Goal: Communication & Community: Answer question/provide support

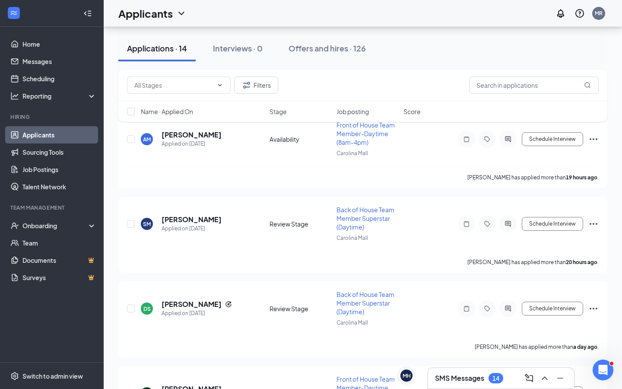
scroll to position [112, 0]
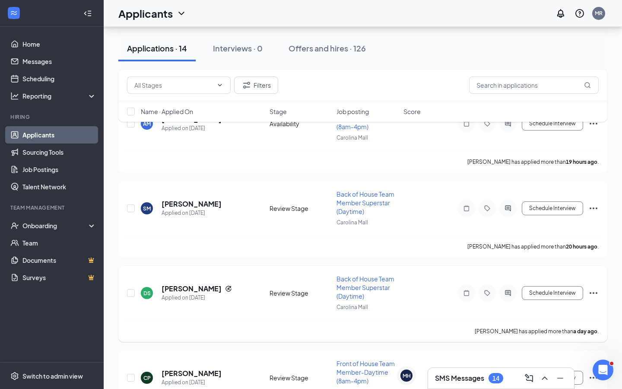
click at [133, 288] on div at bounding box center [131, 292] width 9 height 37
click at [131, 292] on input "checkbox" at bounding box center [131, 293] width 8 height 8
checkbox input "true"
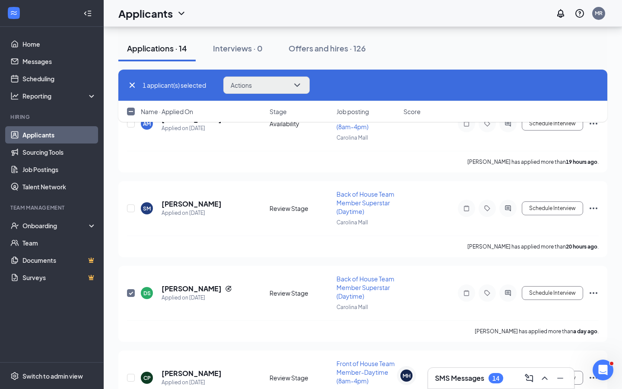
click at [275, 82] on button "Actions" at bounding box center [266, 84] width 86 height 17
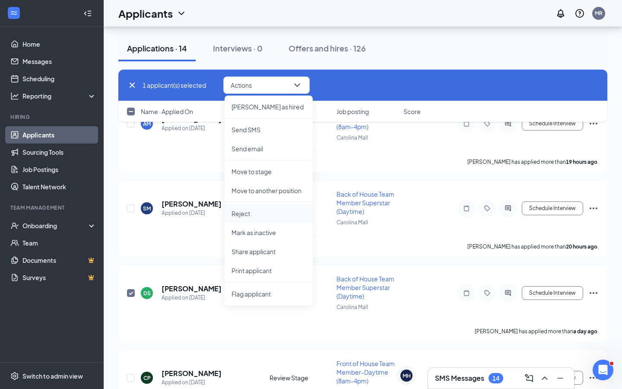
click at [266, 216] on p "Reject" at bounding box center [268, 213] width 74 height 9
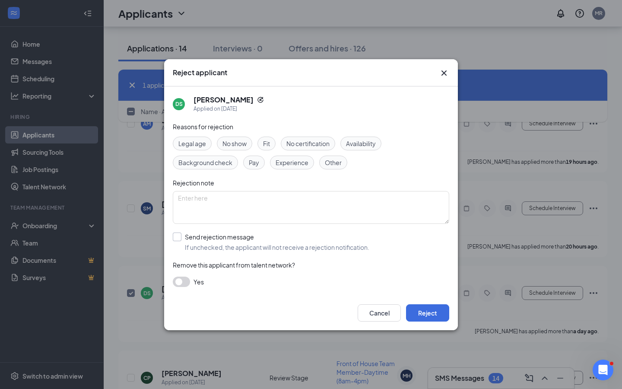
click at [210, 250] on span "If unchecked, the applicant will not receive a rejection notification." at bounding box center [277, 247] width 184 height 9
click at [210, 250] on input "Send rejection message If unchecked, the applicant will not receive a rejection…" at bounding box center [271, 241] width 196 height 19
checkbox input "true"
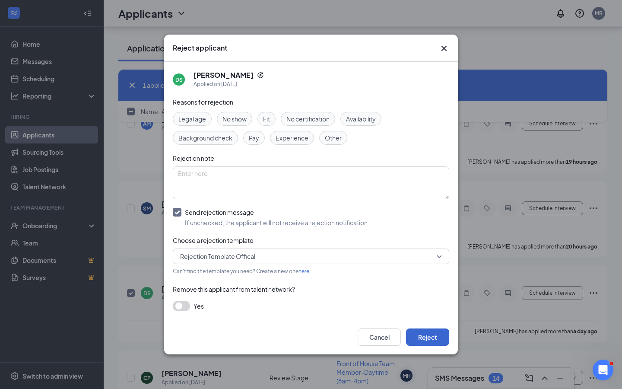
click at [419, 337] on button "Reject" at bounding box center [427, 336] width 43 height 17
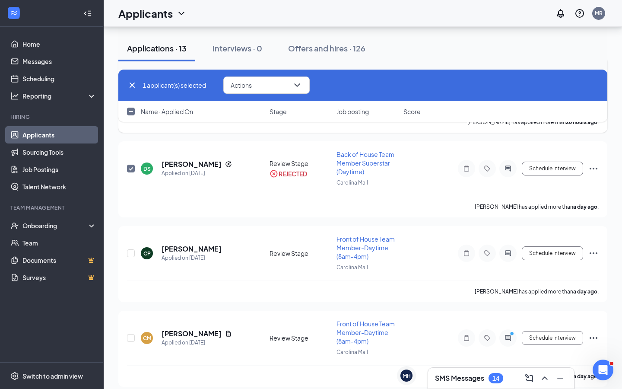
scroll to position [258, 0]
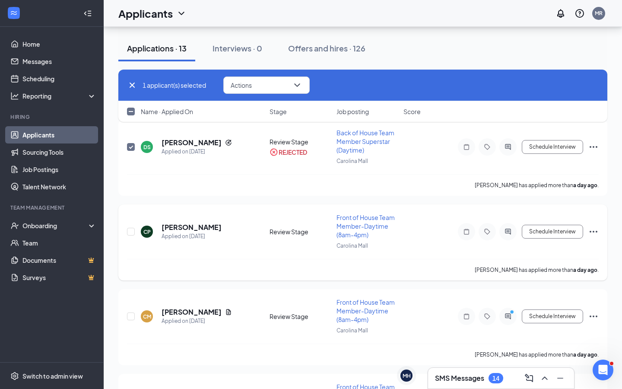
click at [508, 233] on icon "ActiveChat" at bounding box center [508, 231] width 6 height 6
checkbox input "false"
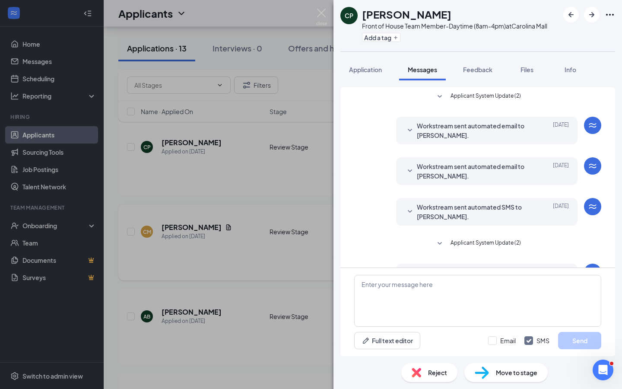
click at [261, 190] on div "CP Cortez Pittman Front of House Team Member-Daytime (8am-4pm) at Carolina Mall…" at bounding box center [311, 194] width 622 height 389
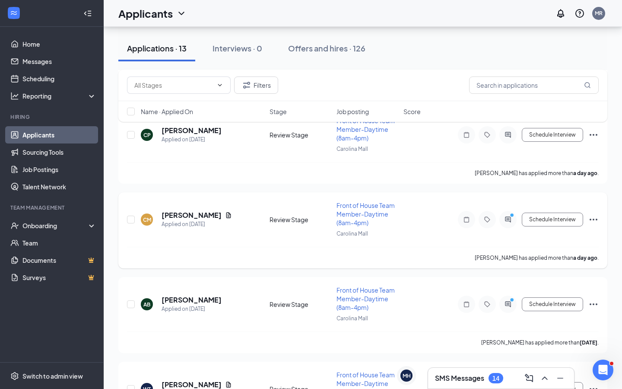
scroll to position [273, 0]
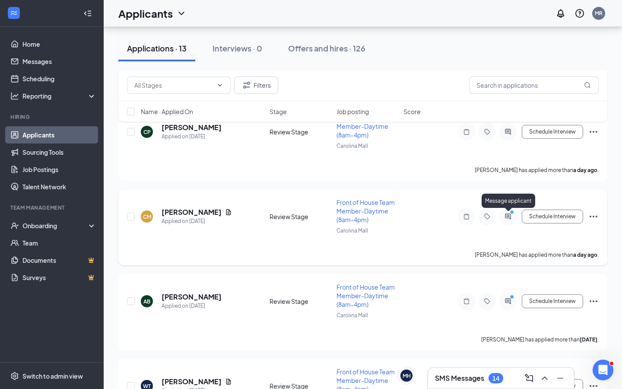
click at [503, 212] on div at bounding box center [507, 216] width 17 height 17
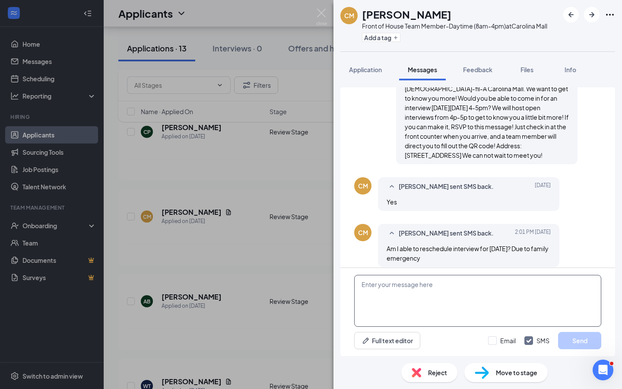
scroll to position [301, 0]
click at [448, 291] on textarea at bounding box center [477, 301] width 247 height 52
type textarea "Yes , we will also have them Friday at 3."
click at [580, 334] on button "Send" at bounding box center [579, 340] width 43 height 17
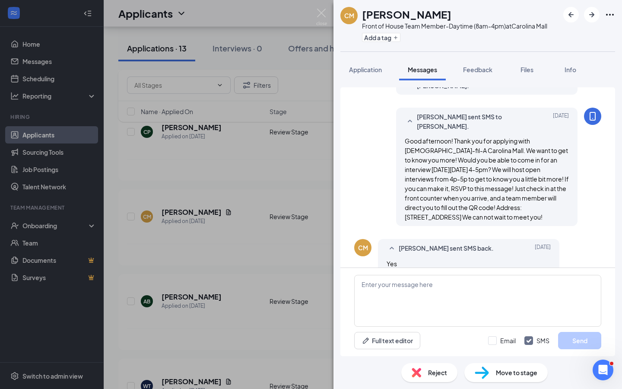
scroll to position [215, 0]
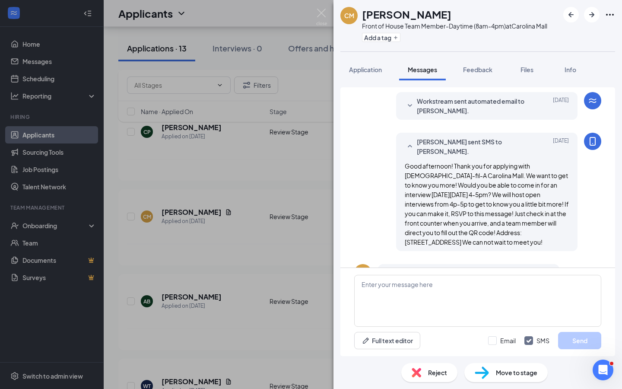
drag, startPoint x: 564, startPoint y: 155, endPoint x: 402, endPoint y: 155, distance: 161.5
click at [402, 155] on div "Matt Rice sent SMS to Ceaira Melton. Sep 15 Good afternoon! Thank you for apply…" at bounding box center [486, 192] width 181 height 118
copy span "Good afternoon! Thank you for applying with [DEMOGRAPHIC_DATA]-fil-A Carolina M…"
click at [298, 227] on div "CM Ceaira Melton Front of House Team Member-Daytime (8am-4pm) at Carolina Mall …" at bounding box center [311, 194] width 622 height 389
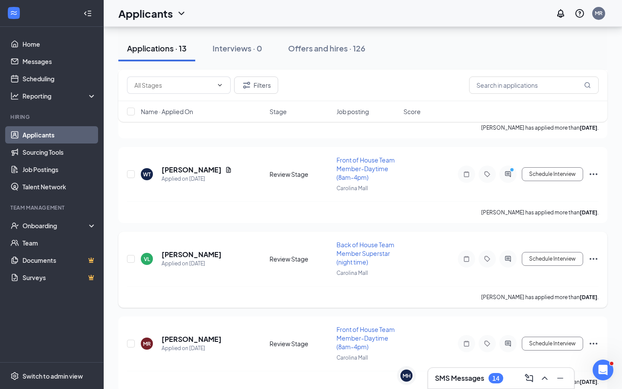
scroll to position [486, 0]
click at [128, 255] on input "checkbox" at bounding box center [131, 258] width 8 height 8
checkbox input "true"
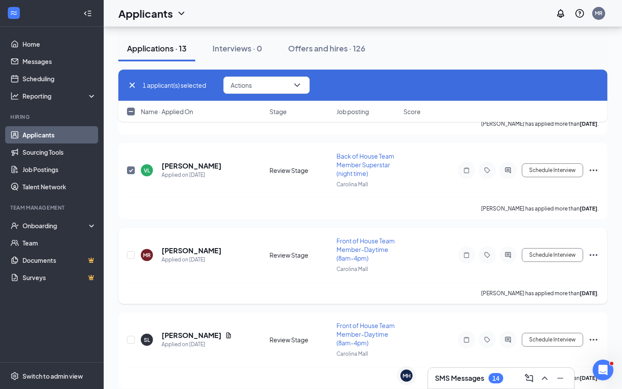
scroll to position [589, 0]
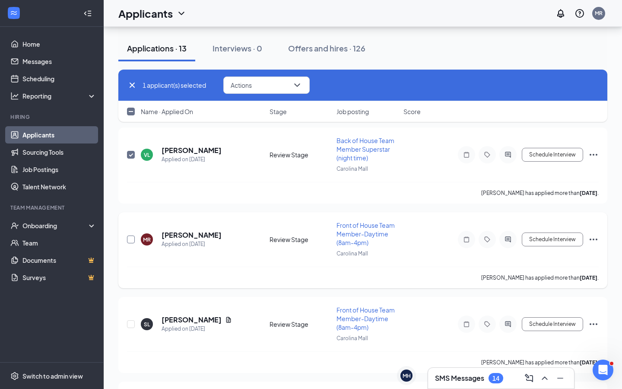
click at [132, 242] on input "checkbox" at bounding box center [131, 239] width 8 height 8
checkbox input "true"
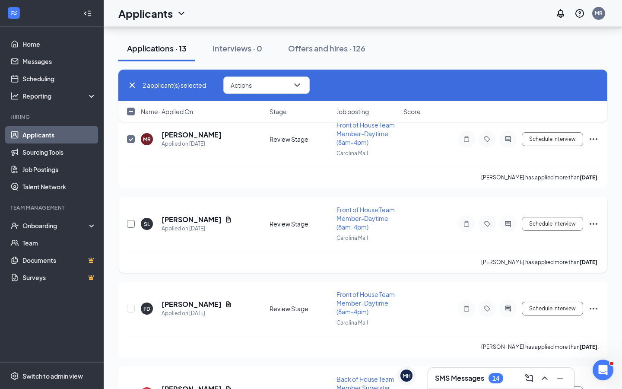
click at [133, 224] on input "checkbox" at bounding box center [131, 224] width 8 height 8
checkbox input "true"
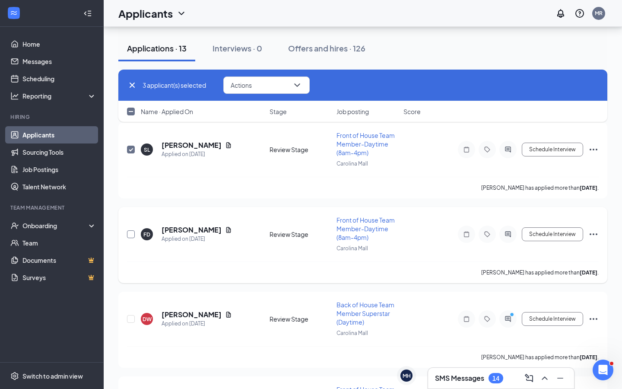
click at [130, 234] on input "checkbox" at bounding box center [131, 234] width 8 height 8
checkbox input "true"
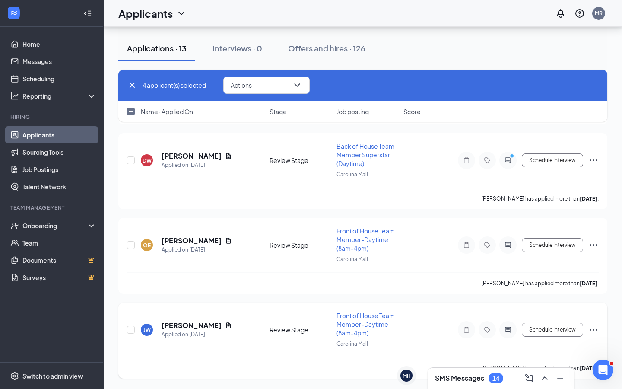
scroll to position [922, 0]
click at [132, 328] on input "checkbox" at bounding box center [131, 329] width 8 height 8
checkbox input "true"
click at [135, 245] on div at bounding box center [131, 244] width 9 height 37
click at [130, 243] on input "checkbox" at bounding box center [131, 245] width 8 height 8
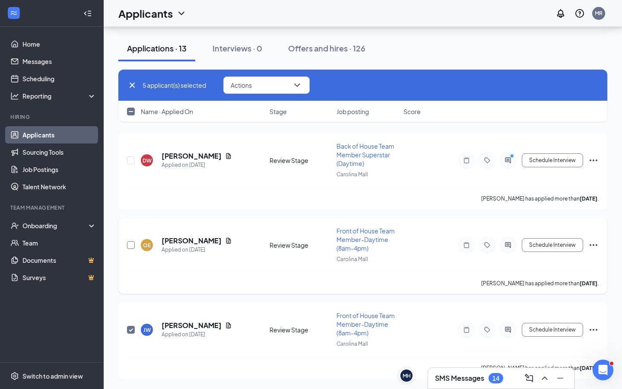
checkbox input "true"
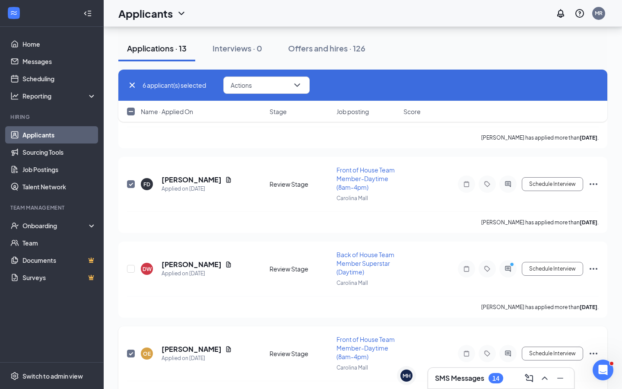
scroll to position [793, 0]
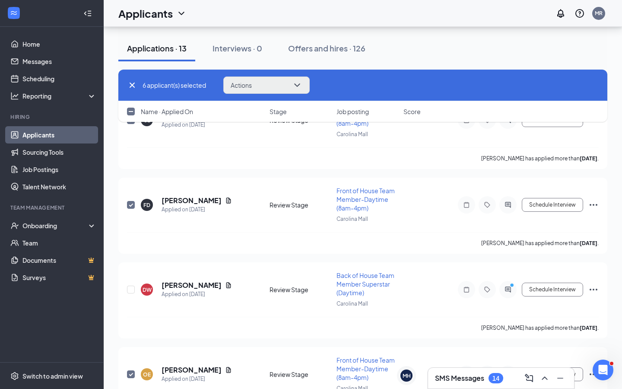
click at [250, 89] on button "Actions" at bounding box center [266, 84] width 86 height 17
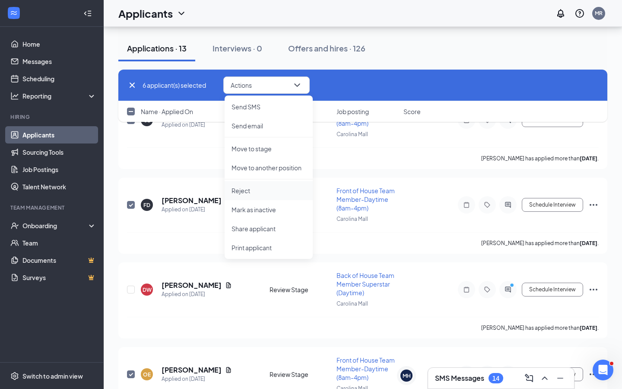
click at [271, 188] on p "Reject" at bounding box center [268, 190] width 74 height 9
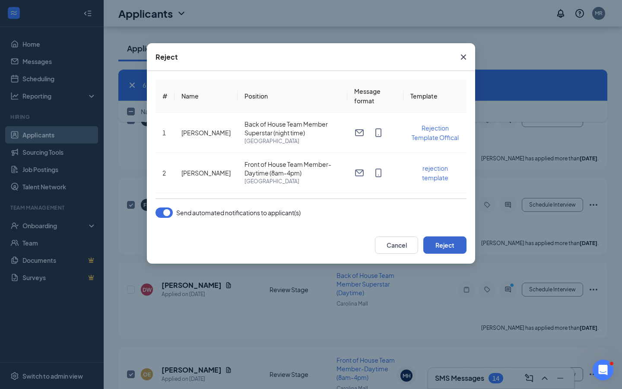
click at [455, 239] on button "Reject" at bounding box center [444, 244] width 43 height 17
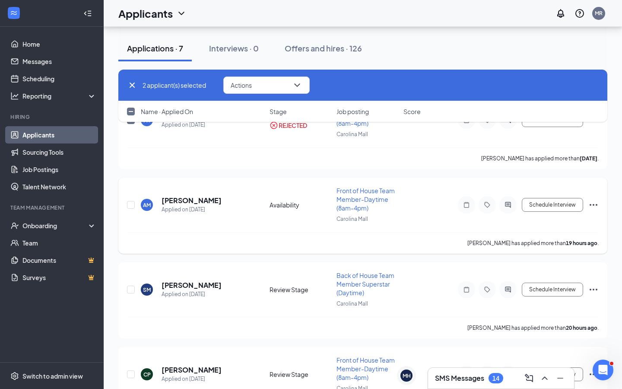
checkbox input "false"
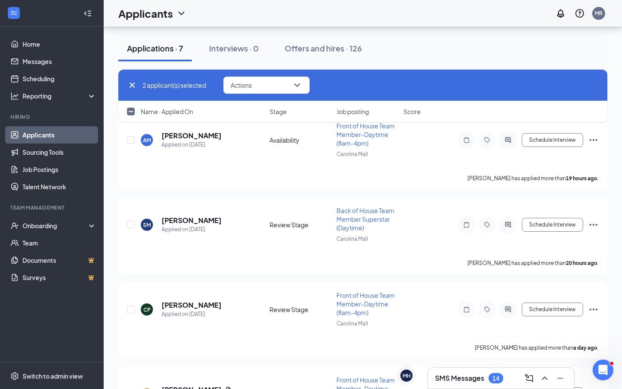
scroll to position [73, 0]
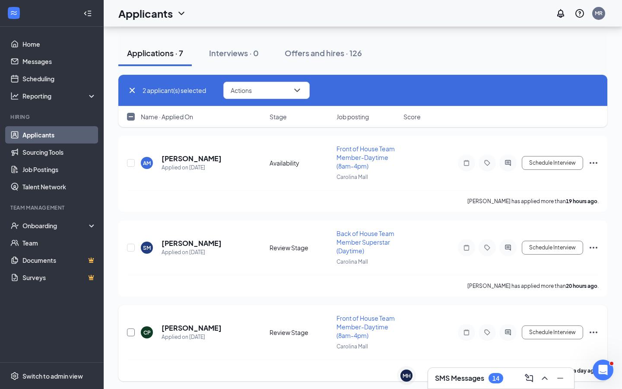
click at [129, 333] on input "checkbox" at bounding box center [131, 332] width 8 height 8
checkbox input "true"
click at [189, 160] on h5 "[PERSON_NAME]" at bounding box center [191, 158] width 60 height 9
checkbox input "false"
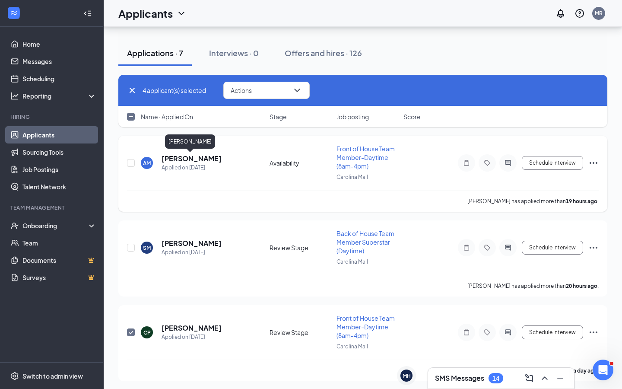
checkbox input "false"
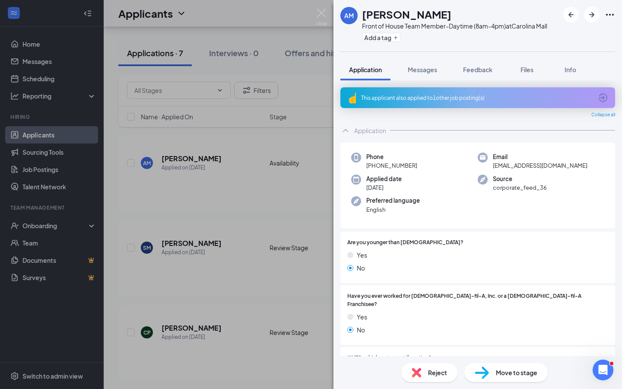
click at [214, 208] on div "AM [PERSON_NAME] Front of House Team Member-Daytime (8am-4pm) at [GEOGRAPHIC_DA…" at bounding box center [311, 194] width 622 height 389
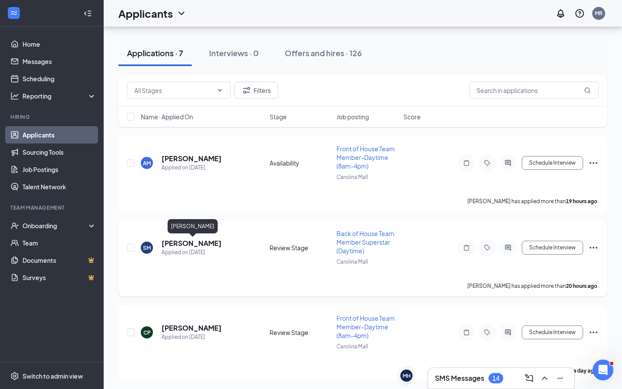
click at [206, 250] on div "Applied on [DATE]" at bounding box center [191, 252] width 60 height 9
click at [209, 240] on h5 "[PERSON_NAME]" at bounding box center [191, 242] width 60 height 9
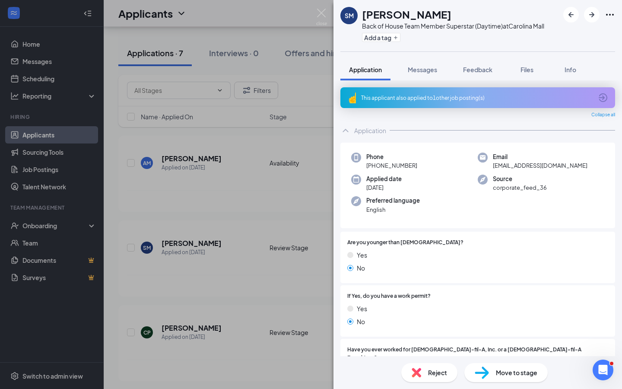
click at [232, 273] on div "SM [PERSON_NAME] Back of House Team Member Superstar (Daytime) at [GEOGRAPHIC_D…" at bounding box center [311, 194] width 622 height 389
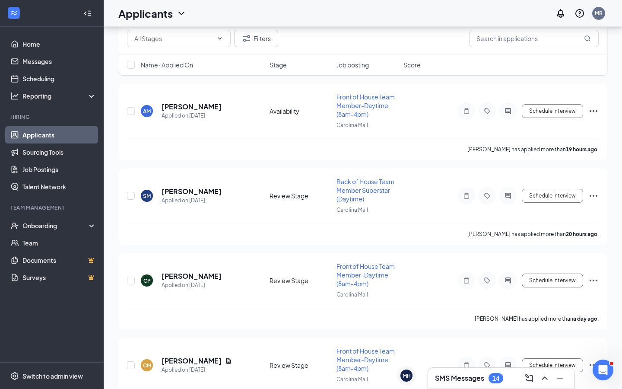
scroll to position [128, 0]
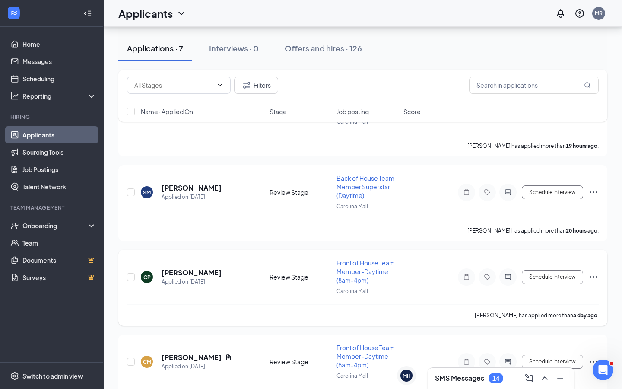
click at [209, 268] on h5 "Cortez Pittman" at bounding box center [191, 272] width 60 height 9
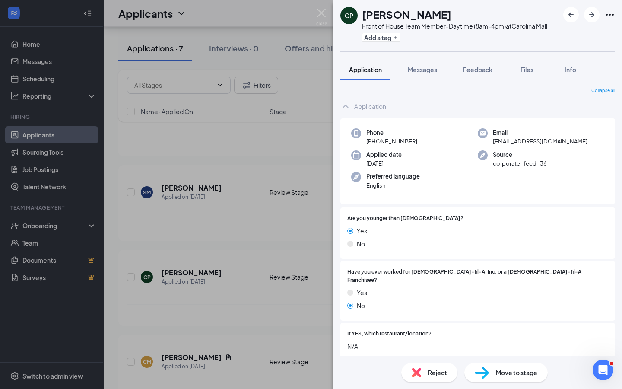
click at [430, 374] on span "Reject" at bounding box center [437, 371] width 19 height 9
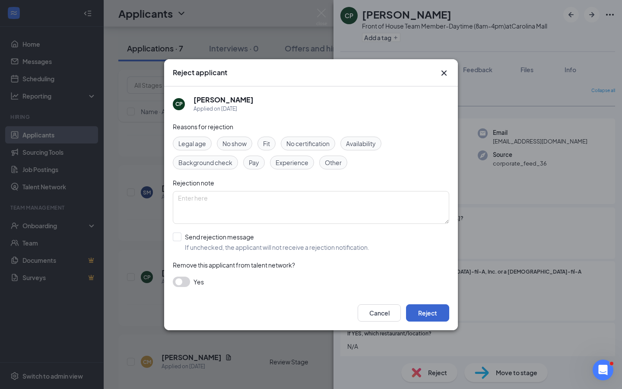
click at [421, 311] on button "Reject" at bounding box center [427, 312] width 43 height 17
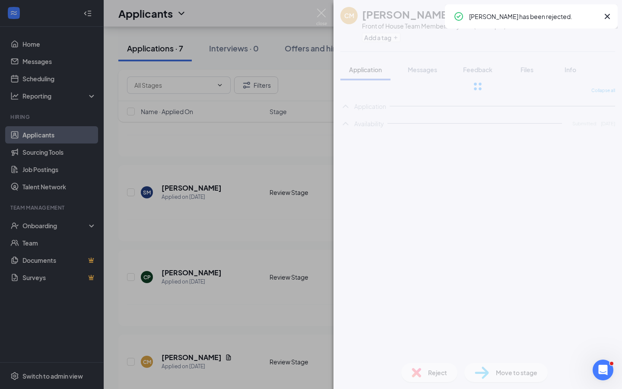
click at [249, 268] on div "CM Ceaira Melton Front of House Team Member-Daytime (8am-4pm) at Carolina Mall …" at bounding box center [311, 194] width 622 height 389
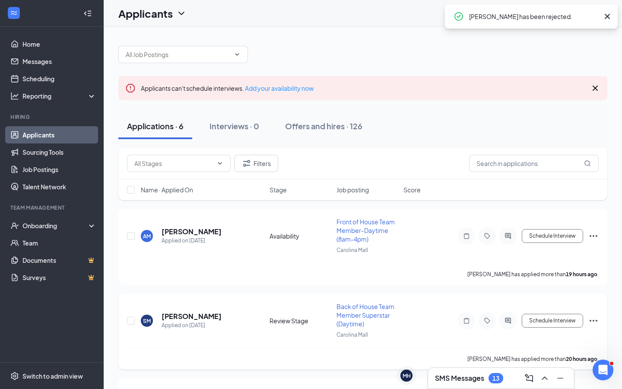
click at [135, 322] on div at bounding box center [131, 320] width 9 height 37
click at [133, 318] on input "checkbox" at bounding box center [131, 320] width 8 height 8
checkbox input "true"
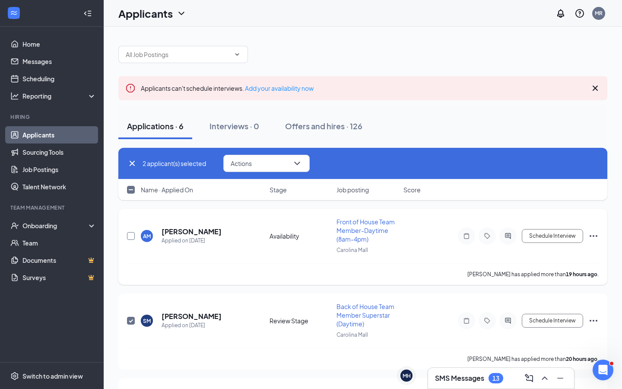
click at [131, 237] on input "checkbox" at bounding box center [131, 236] width 8 height 8
checkbox input "true"
click at [250, 171] on button "Actions" at bounding box center [266, 163] width 86 height 17
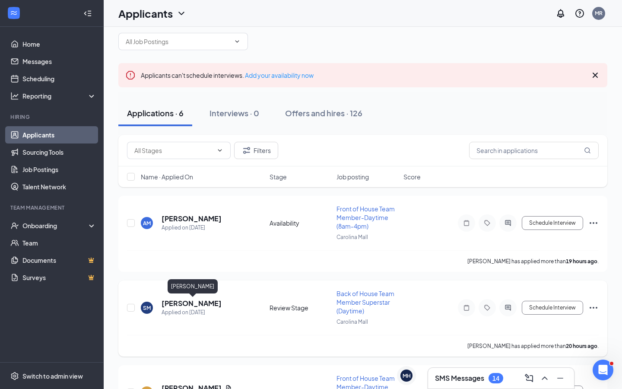
scroll to position [15, 0]
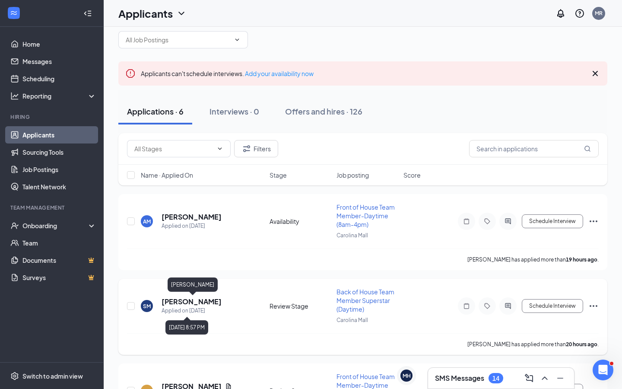
click at [217, 300] on h5 "[PERSON_NAME]" at bounding box center [191, 301] width 60 height 9
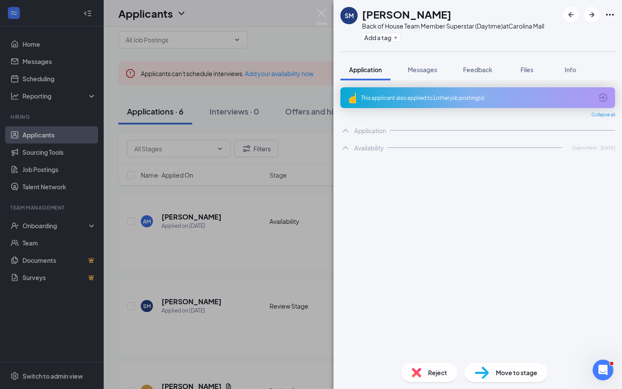
click at [266, 270] on div "SM [PERSON_NAME] Back of House Team Member Superstar (Daytime) at [GEOGRAPHIC_D…" at bounding box center [311, 194] width 622 height 389
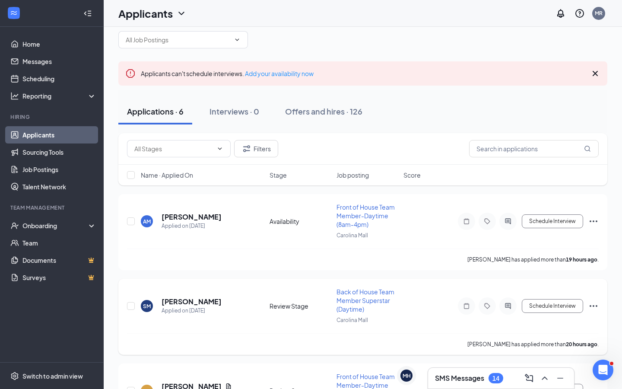
scroll to position [44, 0]
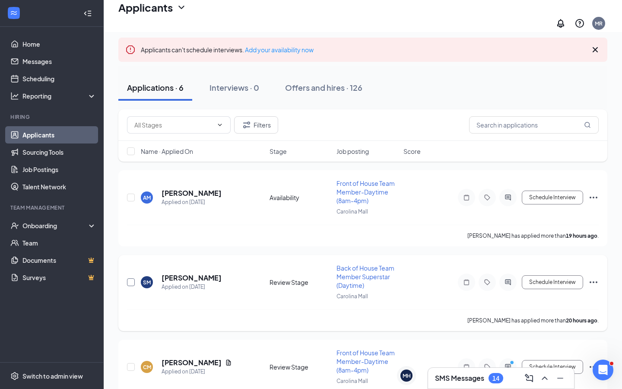
click at [130, 278] on input "checkbox" at bounding box center [131, 282] width 8 height 8
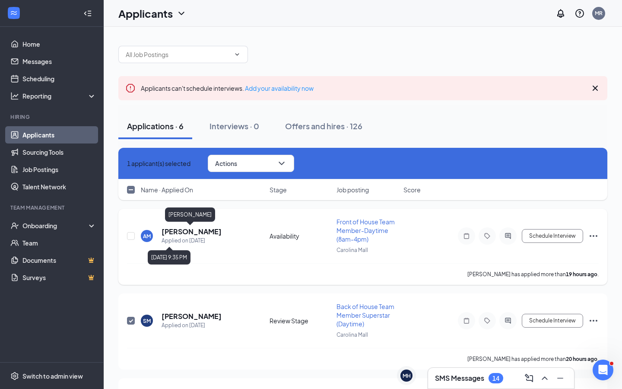
scroll to position [0, 0]
click at [186, 232] on h5 "[PERSON_NAME]" at bounding box center [191, 231] width 60 height 9
checkbox input "false"
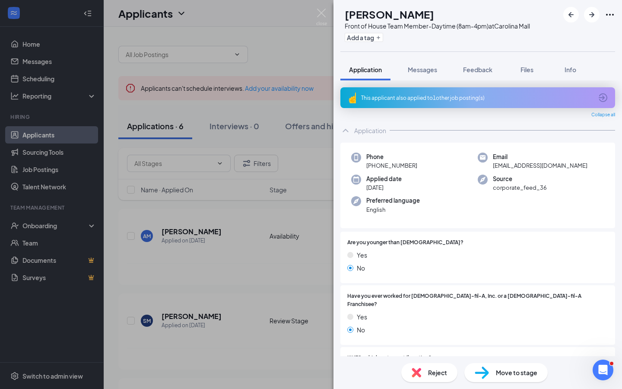
click at [278, 217] on div "AM [PERSON_NAME] Front of House Team Member-Daytime (8am-4pm) at [GEOGRAPHIC_DA…" at bounding box center [311, 194] width 622 height 389
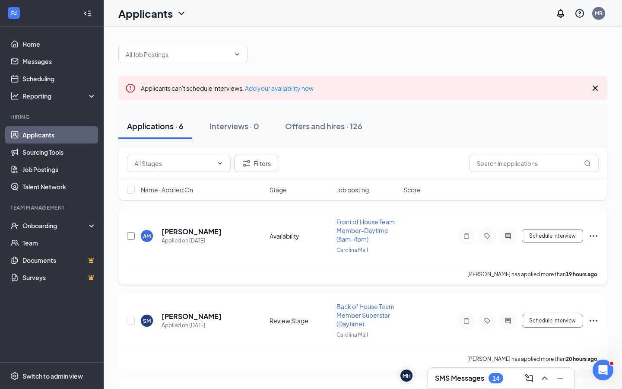
click at [134, 234] on input "checkbox" at bounding box center [131, 236] width 8 height 8
checkbox input "true"
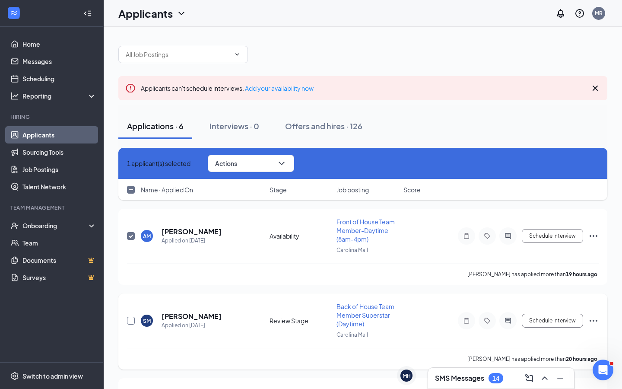
click at [128, 320] on input "checkbox" at bounding box center [131, 320] width 8 height 8
checkbox input "true"
click at [274, 160] on button "Actions" at bounding box center [251, 163] width 86 height 17
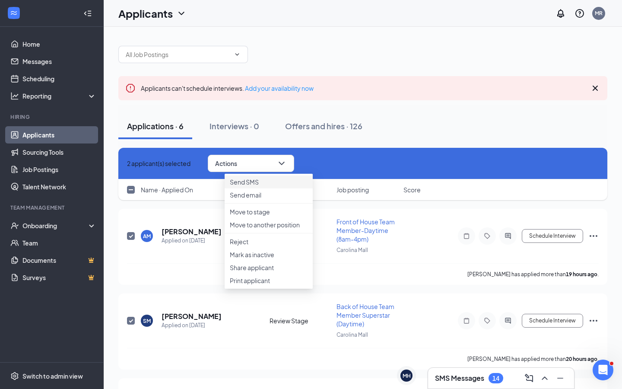
click at [278, 182] on p "Send SMS" at bounding box center [269, 181] width 78 height 9
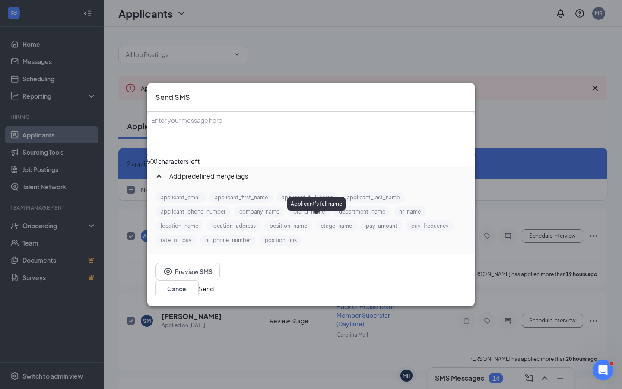
click at [224, 139] on div "Enter your message here" at bounding box center [311, 133] width 326 height 43
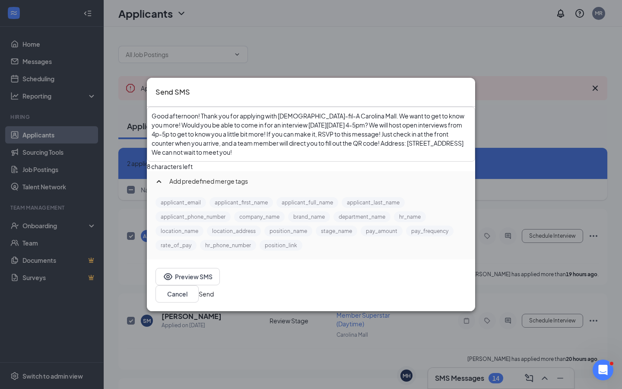
click at [348, 131] on span "Good afternoon! Thank you for applying with [DEMOGRAPHIC_DATA]-fil-A Carolina M…" at bounding box center [308, 134] width 313 height 44
click at [351, 132] on span "Good afternoon! Thank you for applying with [DEMOGRAPHIC_DATA]-fil-A Carolina M…" at bounding box center [308, 134] width 313 height 44
click at [388, 133] on div "Good afternoon! Thank you for applying with [DEMOGRAPHIC_DATA]-fil-A Carolina M…" at bounding box center [311, 133] width 319 height 45
click at [385, 125] on div "Good afternoon! Thank you for applying with [DEMOGRAPHIC_DATA]-fil-A Carolina M…" at bounding box center [311, 133] width 319 height 45
click at [409, 130] on span "th from 4-5pm? We will host open interviews from 4p-5p to get to know you a lit…" at bounding box center [310, 138] width 317 height 35
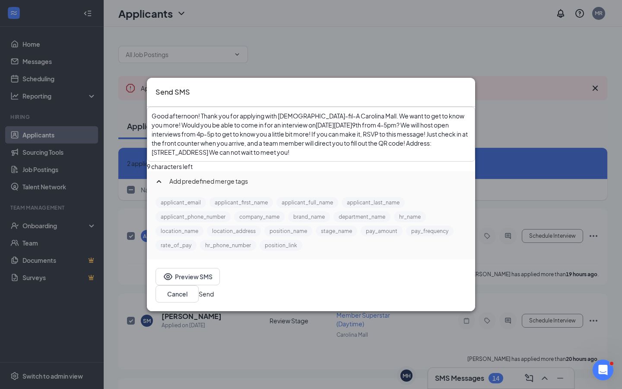
click at [411, 130] on span "th from 4-5pm? We will host open interviews from 4p-5p to get to know you a lit…" at bounding box center [310, 138] width 317 height 35
click at [418, 130] on span "-5pm? We will host open interviews from 4p-5p to get to know you a little bit m…" at bounding box center [310, 138] width 317 height 35
click at [263, 142] on span "pm? We will host open interviews from 4p-5p to get to know you a little bit mor…" at bounding box center [310, 138] width 317 height 35
click at [262, 140] on span "pm? We will host open interviews from 4p-5p to get to know you a little bit mor…" at bounding box center [310, 138] width 317 height 35
click at [267, 136] on span "p-5p to get to know you a little bit more! If you can make it, RSVP to this mes…" at bounding box center [310, 143] width 316 height 26
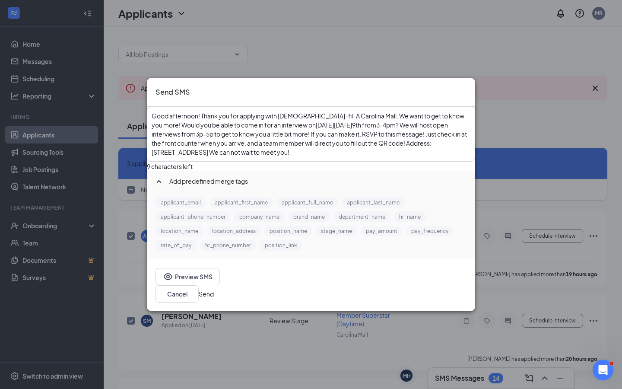
click at [270, 140] on span "p-5p to get to know you a little bit more! If you can make it, RSVP to this mes…" at bounding box center [310, 143] width 316 height 26
click at [214, 294] on button "Send" at bounding box center [206, 293] width 15 height 9
